Goal: Information Seeking & Learning: Learn about a topic

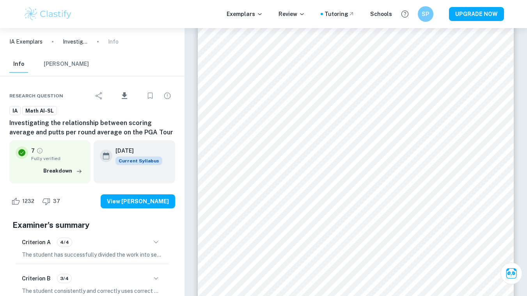
scroll to position [137, 0]
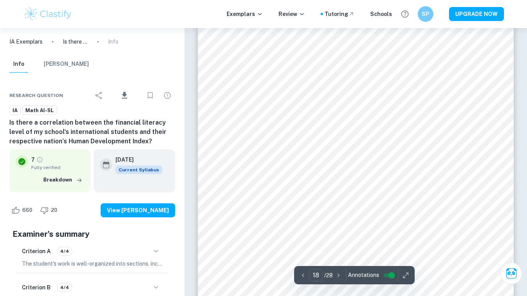
scroll to position [7337, 0]
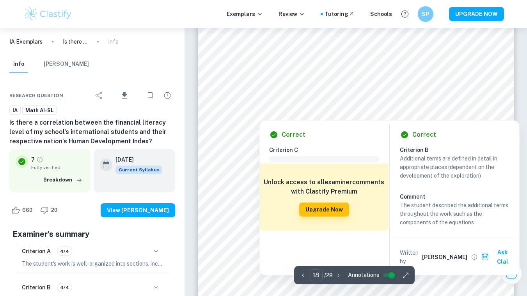
click at [252, 113] on div at bounding box center [257, 107] width 44 height 13
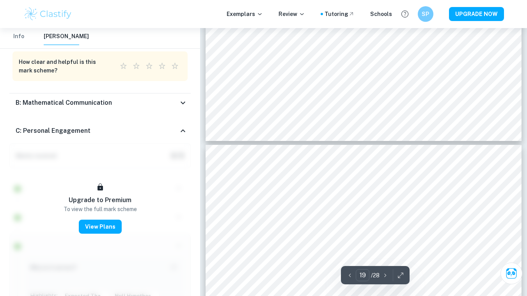
scroll to position [7330, 0]
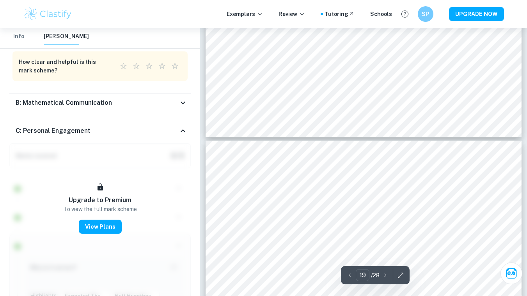
type input "18"
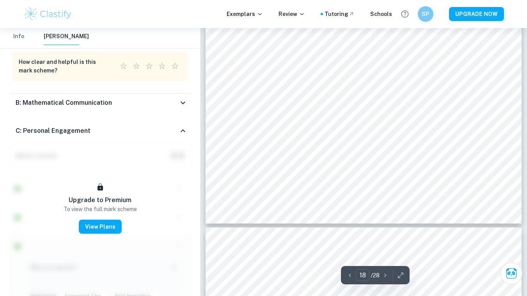
scroll to position [7242, 0]
